Goal: Information Seeking & Learning: Learn about a topic

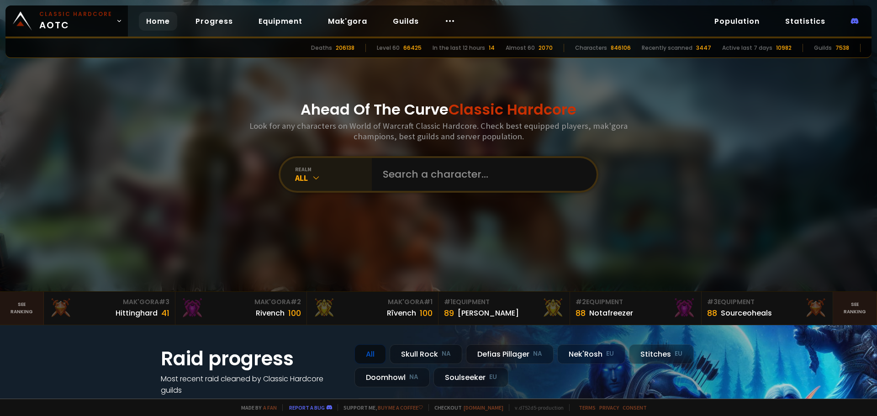
click at [320, 177] on div "All" at bounding box center [333, 178] width 77 height 10
click at [323, 175] on div "All" at bounding box center [333, 178] width 77 height 10
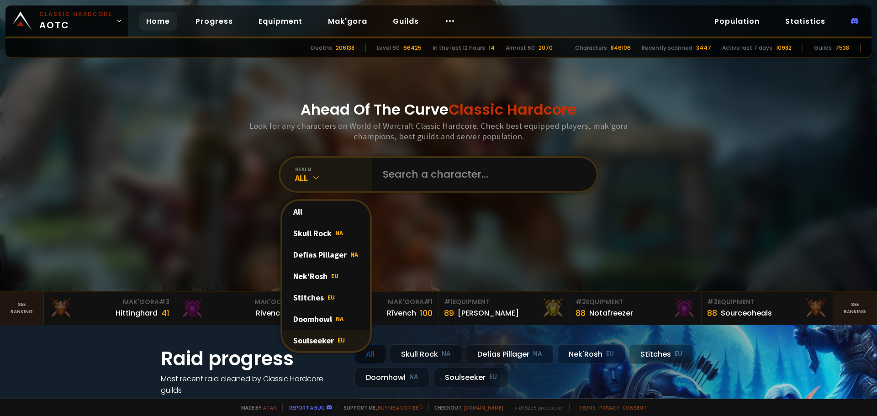
click at [323, 338] on div "Soulseeker EU" at bounding box center [326, 340] width 88 height 21
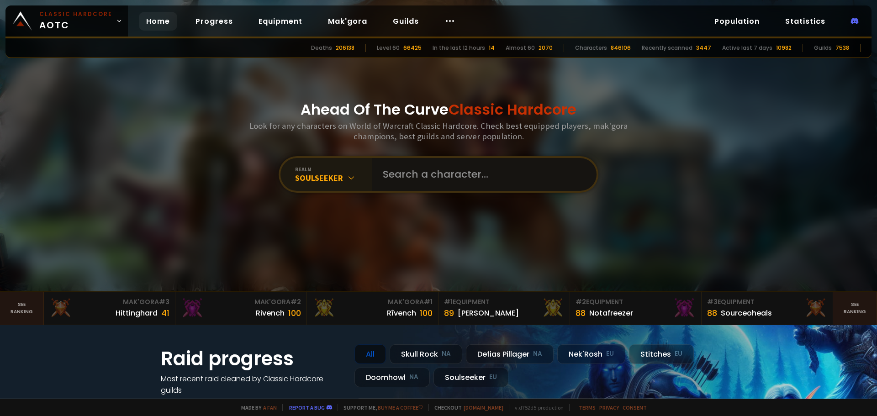
click at [430, 180] on input "text" at bounding box center [481, 174] width 208 height 33
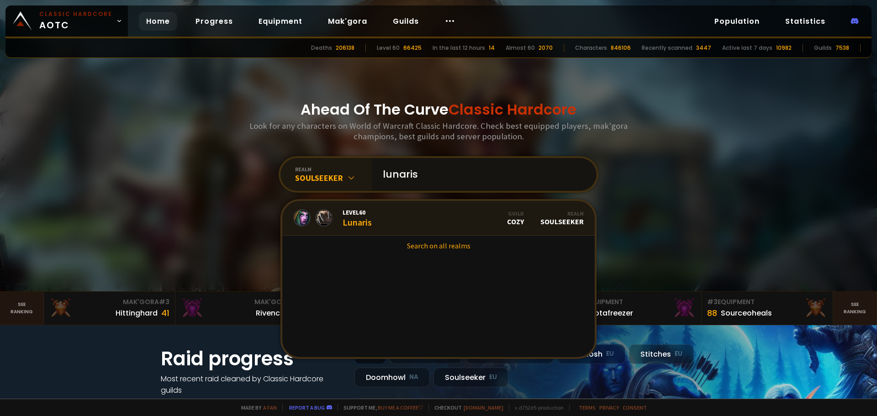
type input "lunaris"
click at [388, 216] on link "Level 60 Lunaris Guild Cozy Realm Soulseeker" at bounding box center [438, 218] width 312 height 35
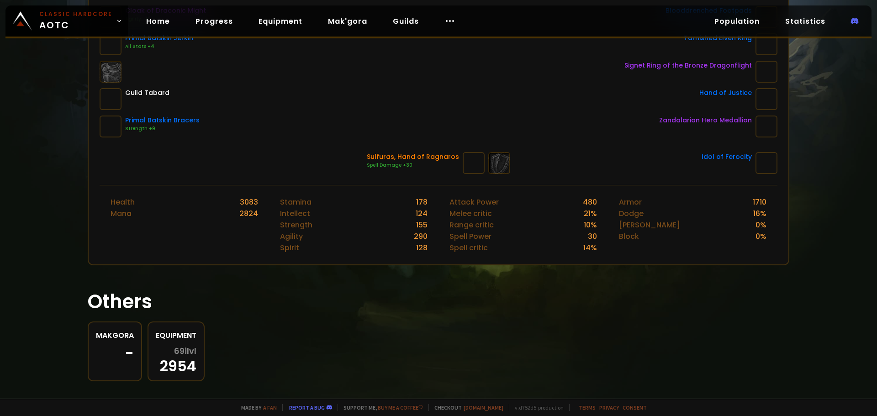
scroll to position [279, 0]
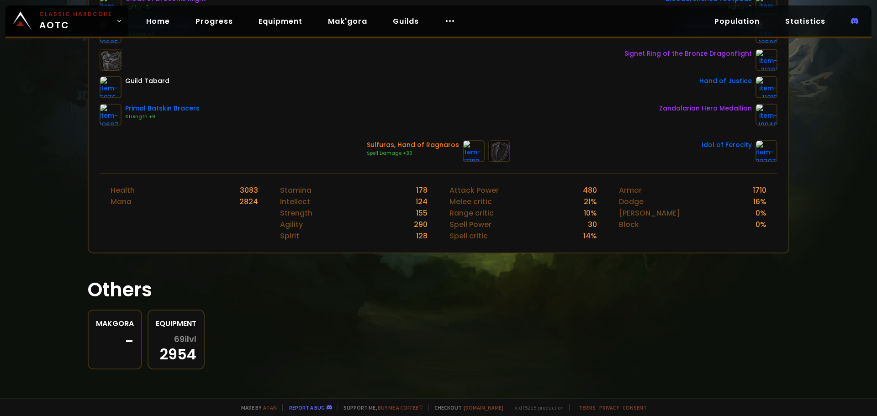
click at [183, 339] on span "69 ilvl" at bounding box center [185, 339] width 22 height 9
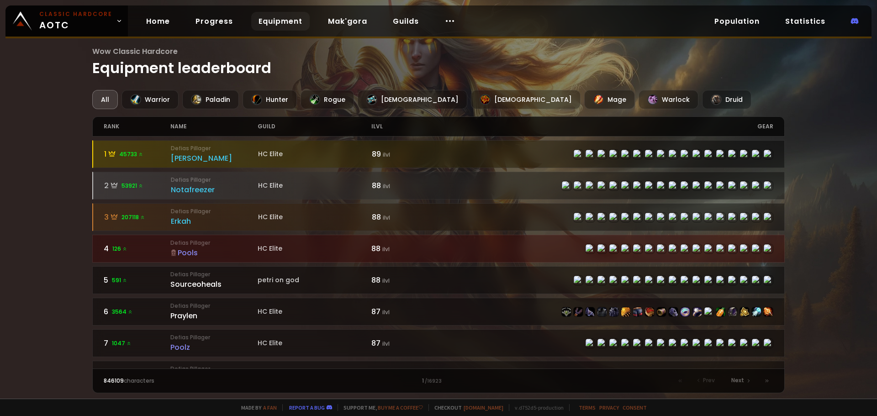
click at [189, 252] on div "Pools" at bounding box center [213, 252] width 87 height 11
click at [226, 20] on link "Progress" at bounding box center [214, 21] width 52 height 19
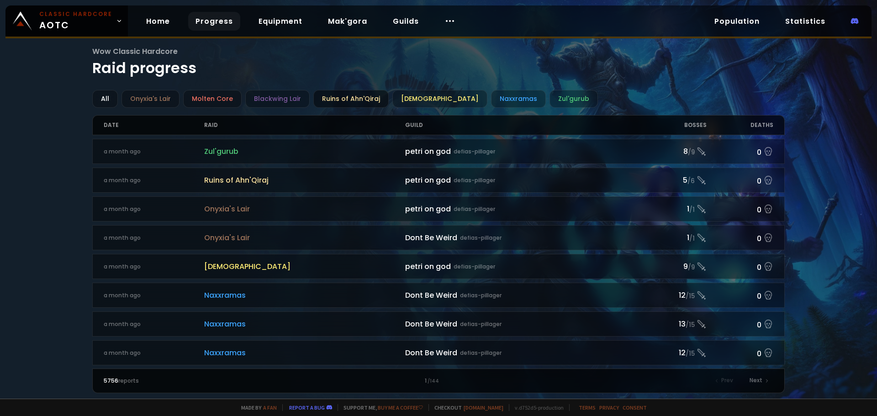
click at [332, 98] on div "Ruins of Ahn'Qiraj" at bounding box center [350, 99] width 75 height 18
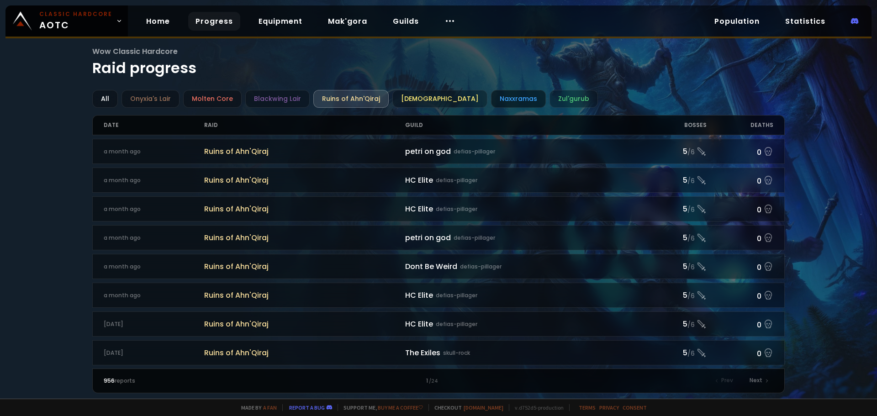
click at [491, 98] on div "Naxxramas" at bounding box center [518, 99] width 55 height 18
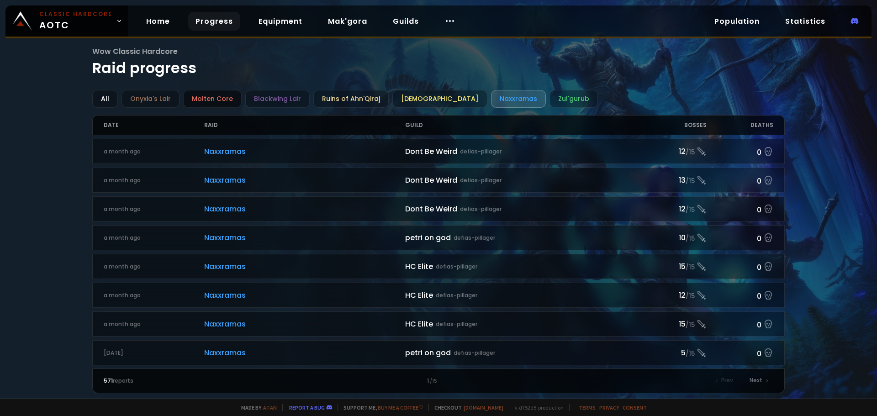
click at [215, 103] on div "Molten Core" at bounding box center [212, 99] width 58 height 18
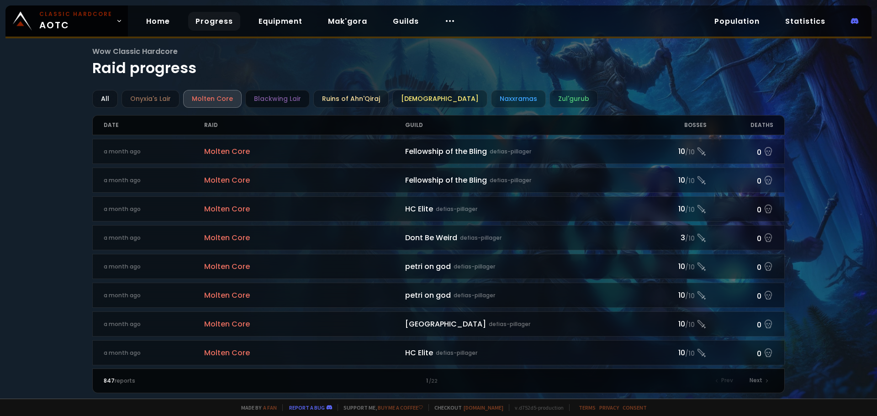
click at [274, 95] on div "Blackwing Lair" at bounding box center [277, 99] width 64 height 18
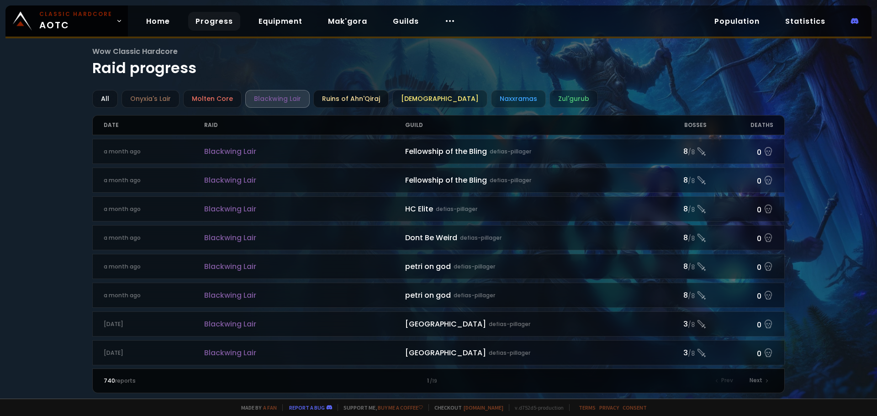
click at [335, 95] on div "Ruins of Ahn'Qiraj" at bounding box center [350, 99] width 75 height 18
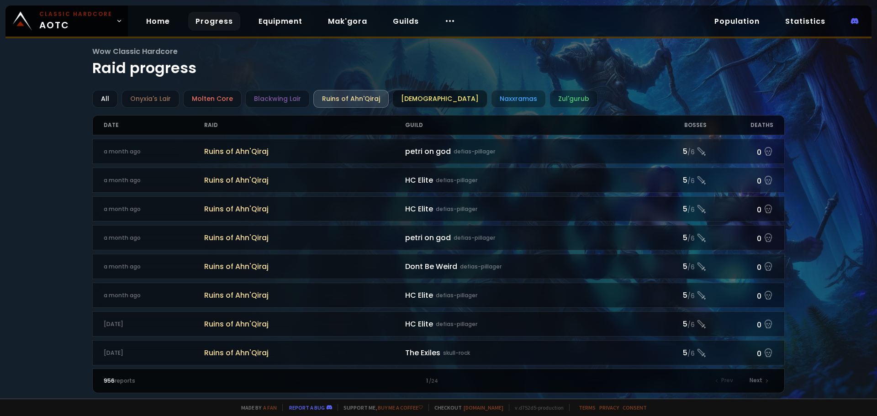
click at [424, 104] on div "Ahn'Qiraj Temple" at bounding box center [439, 99] width 95 height 18
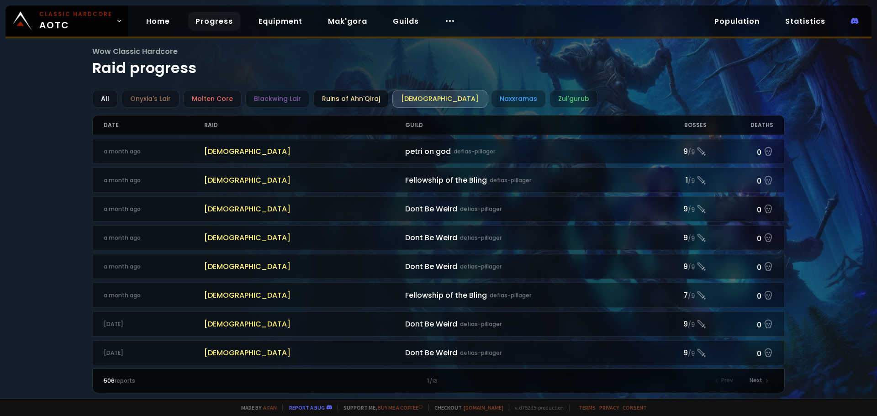
click at [357, 101] on div "Ruins of Ahn'Qiraj" at bounding box center [350, 99] width 75 height 18
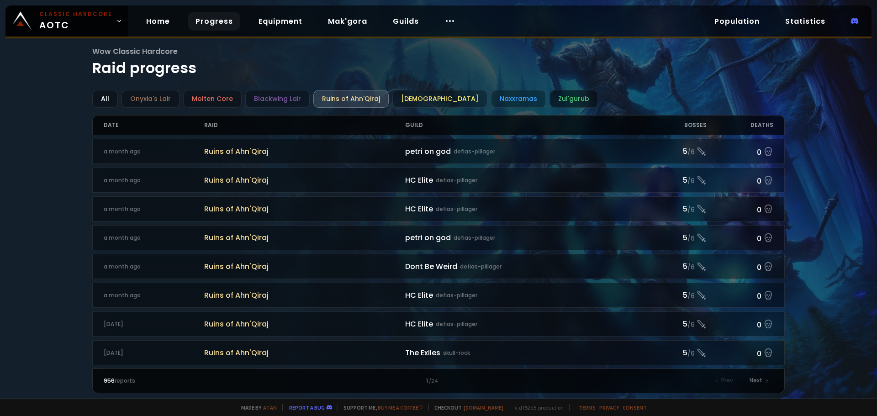
click at [549, 103] on div "Zul'gurub" at bounding box center [573, 99] width 48 height 18
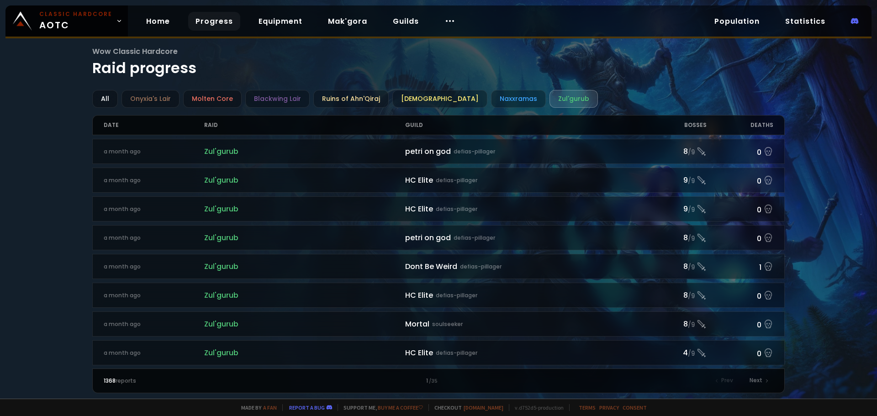
click at [701, 124] on div "Bosses" at bounding box center [672, 124] width 67 height 19
click at [693, 131] on div "Bosses" at bounding box center [672, 124] width 67 height 19
click at [491, 97] on div "Naxxramas" at bounding box center [518, 99] width 55 height 18
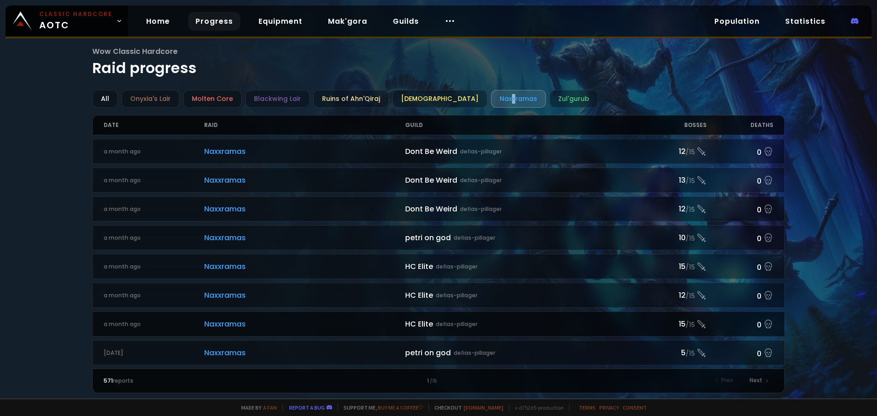
click at [300, 318] on span "Naxxramas" at bounding box center [304, 323] width 201 height 11
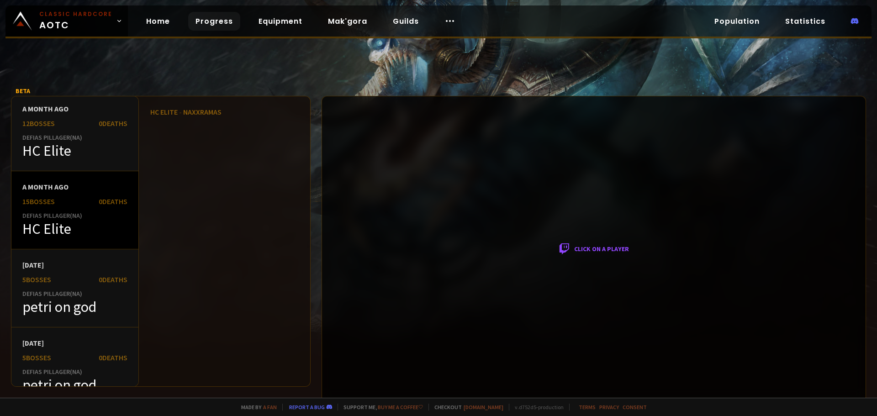
scroll to position [411, 0]
